Goal: Task Accomplishment & Management: Complete application form

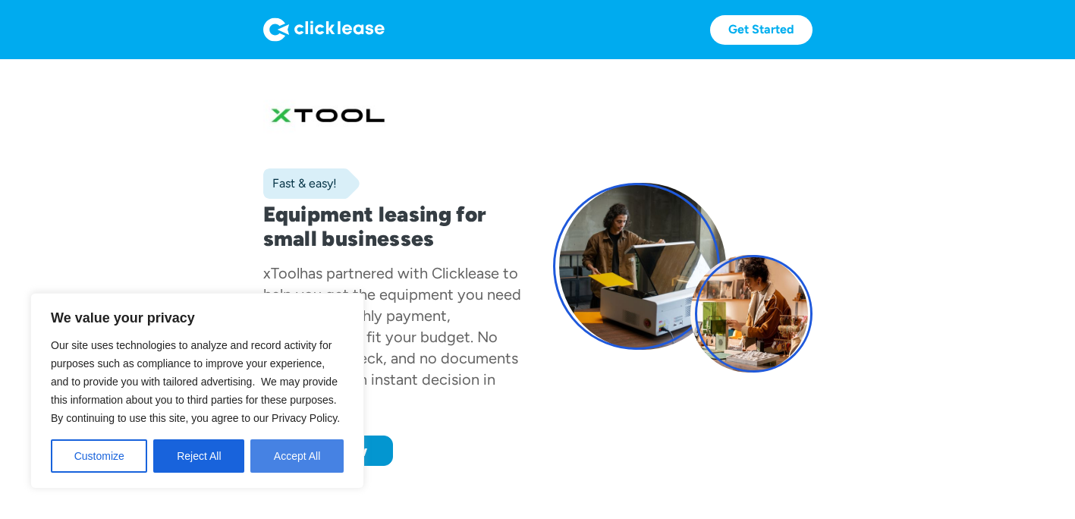
click at [271, 449] on button "Accept All" at bounding box center [296, 455] width 93 height 33
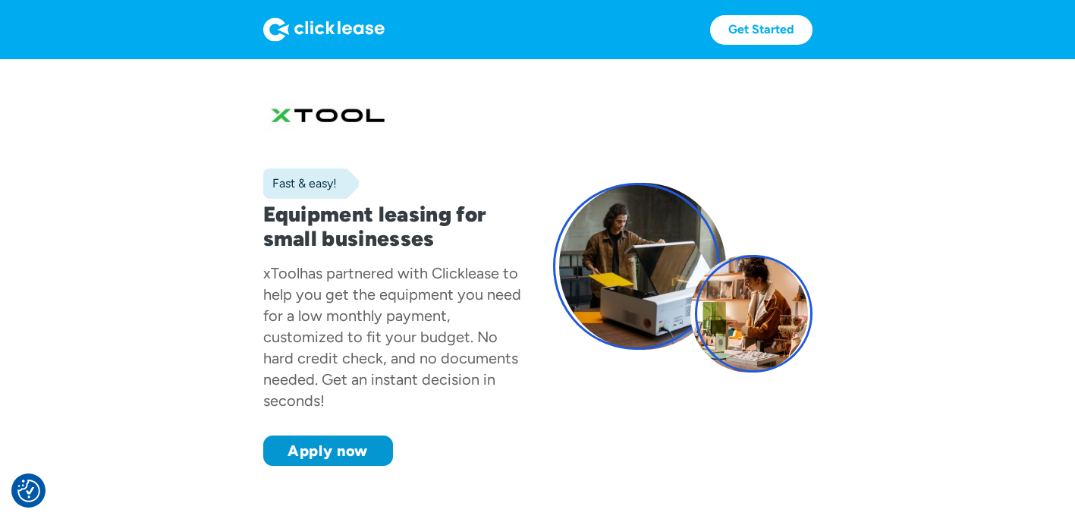
click at [471, 426] on div "Fast & easy! Equipment leasing for small businesses xTool has partnered with Cl…" at bounding box center [392, 278] width 259 height 376
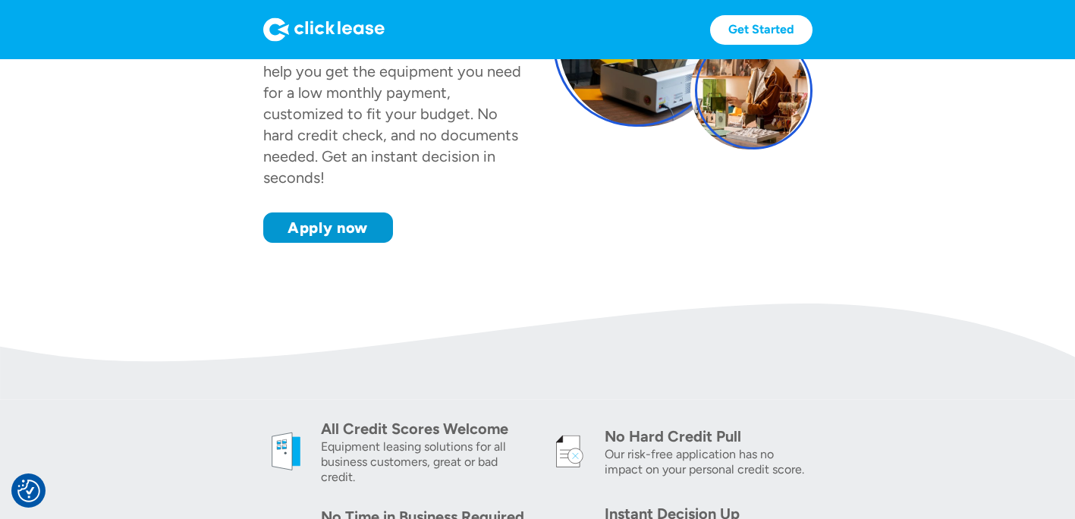
scroll to position [243, 0]
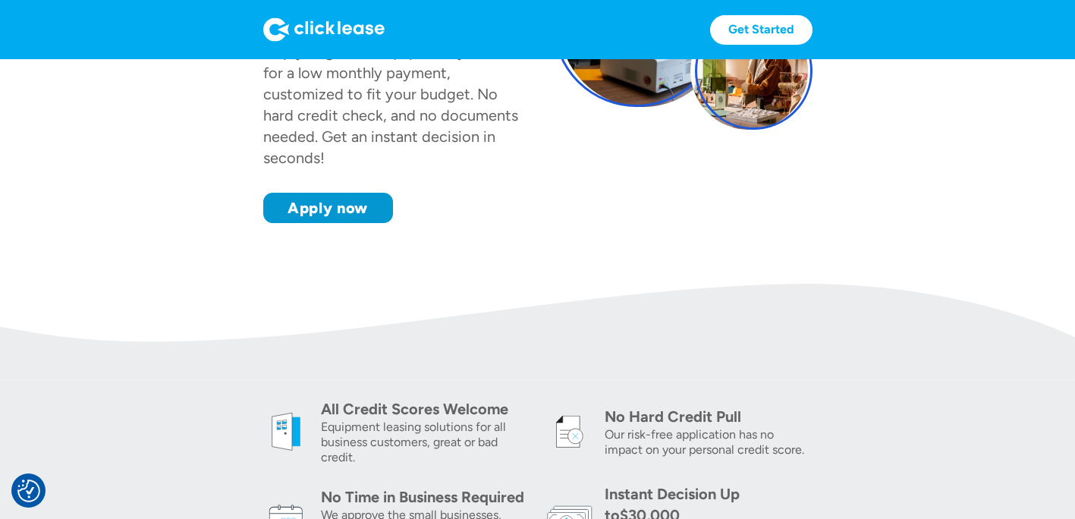
click at [624, 292] on img at bounding box center [537, 332] width 1075 height 96
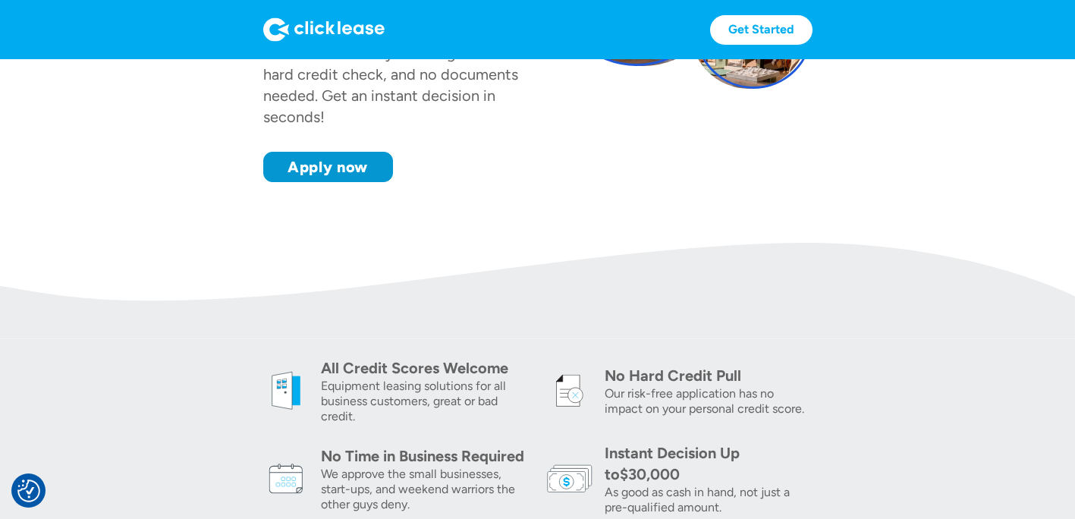
scroll to position [273, 0]
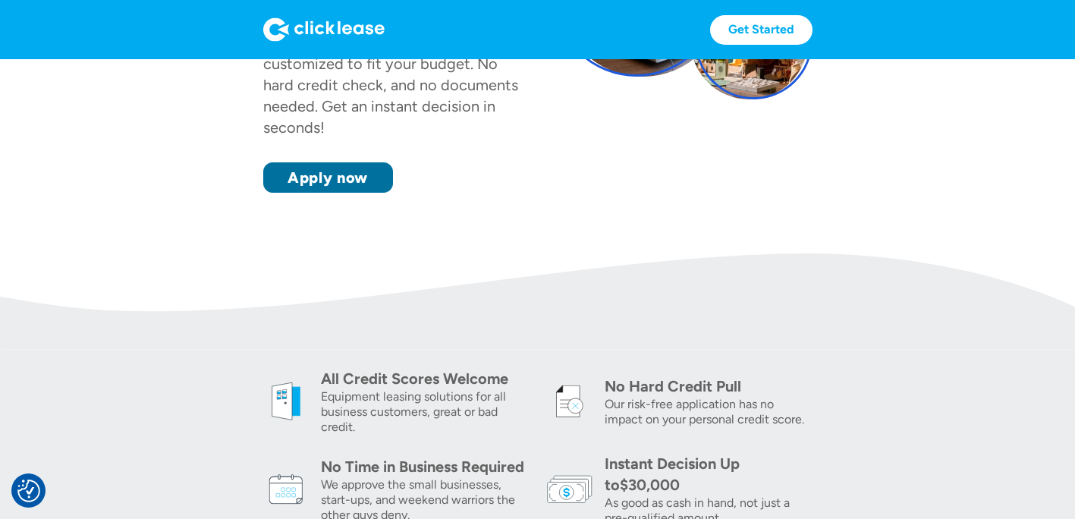
click at [353, 175] on link "Apply now" at bounding box center [328, 177] width 130 height 30
